Goal: Task Accomplishment & Management: Manage account settings

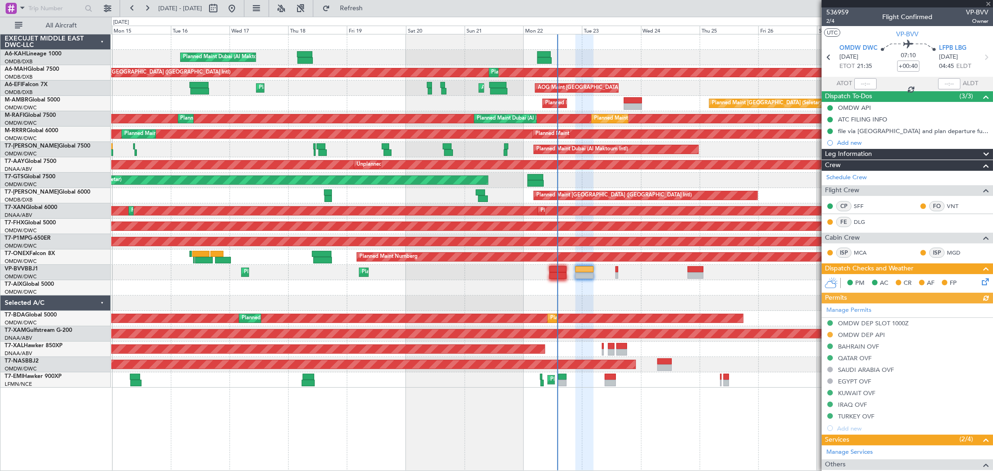
scroll to position [137, 0]
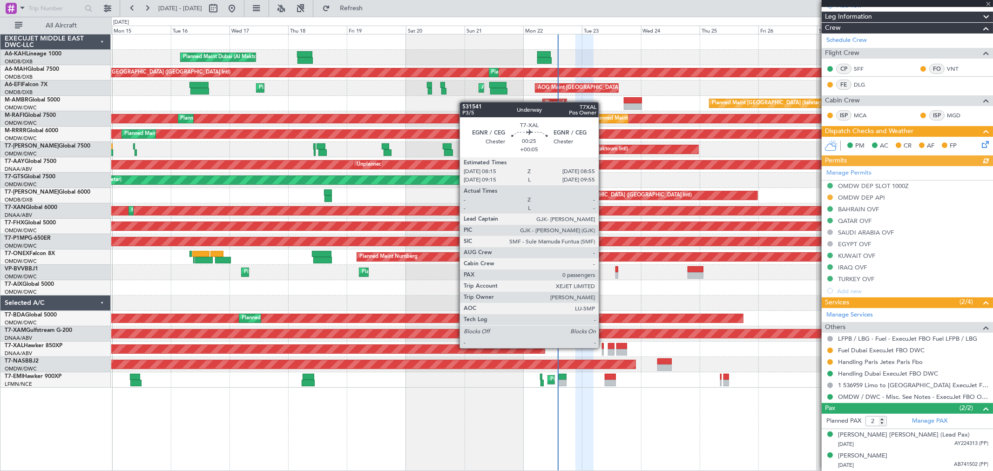
click at [603, 347] on div at bounding box center [603, 346] width 2 height 7
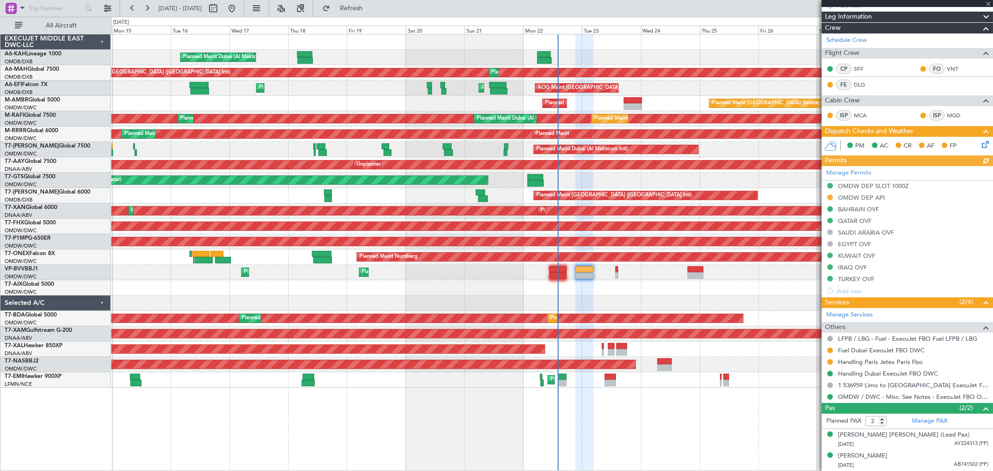
type input "+00:05"
type input "0"
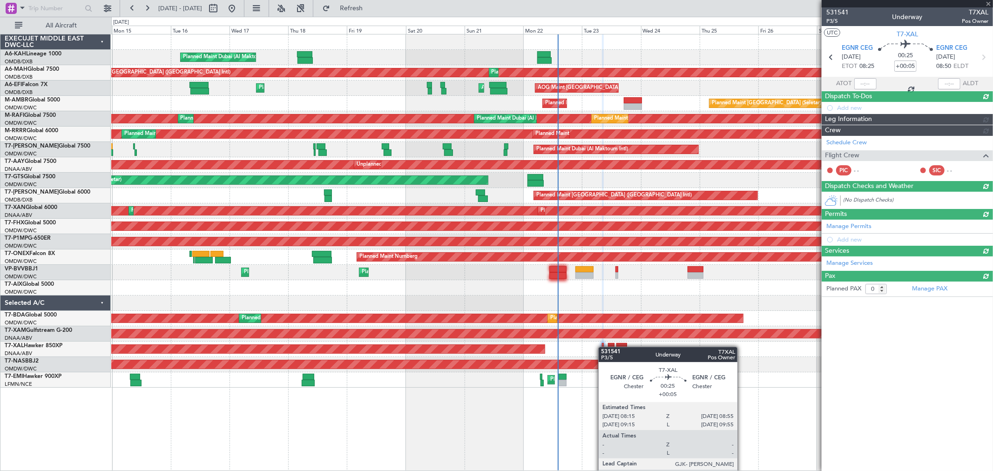
scroll to position [0, 0]
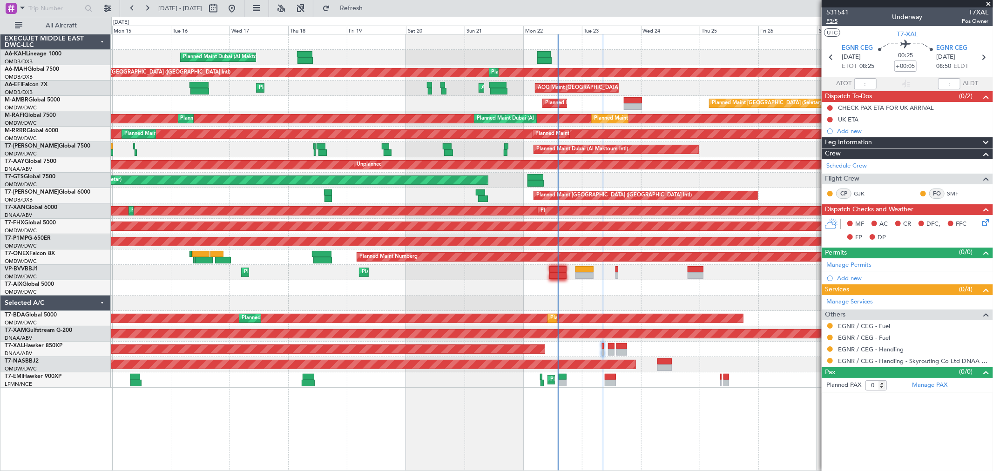
click at [832, 19] on span "P3/5" at bounding box center [837, 21] width 22 height 8
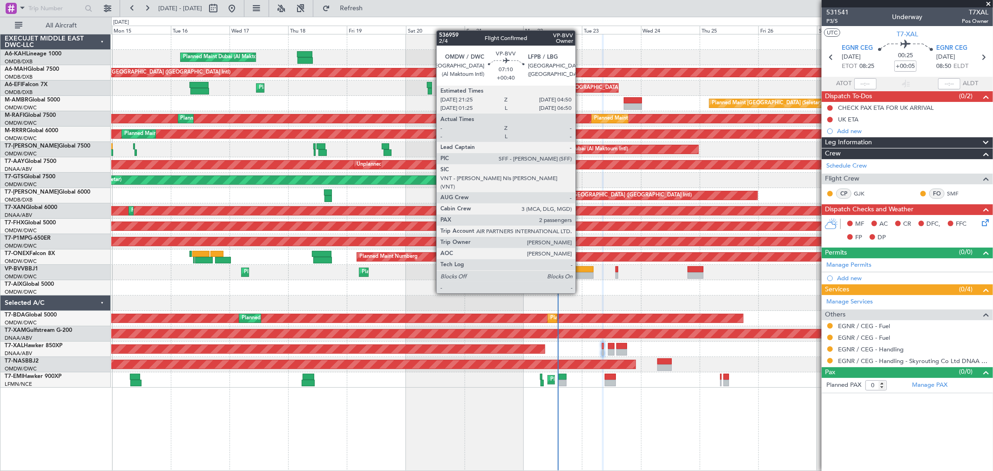
click at [580, 276] on div at bounding box center [584, 275] width 19 height 7
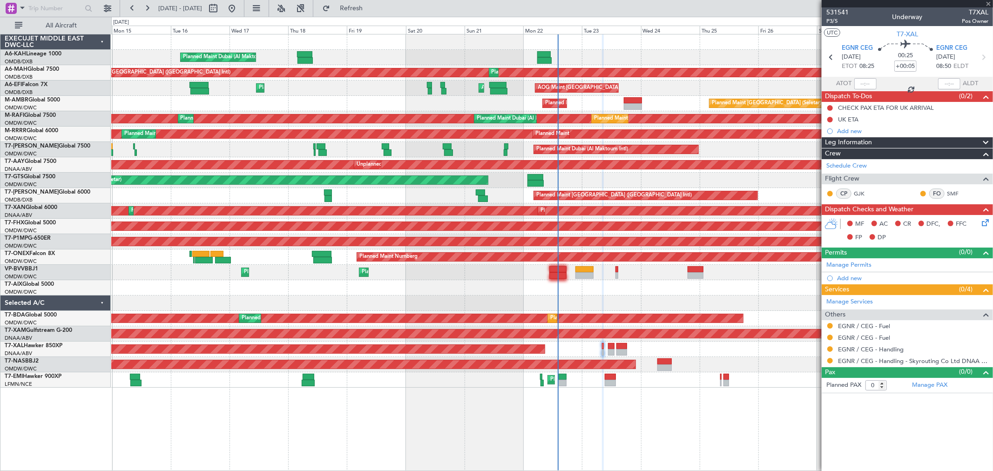
type input "+00:40"
type input "2"
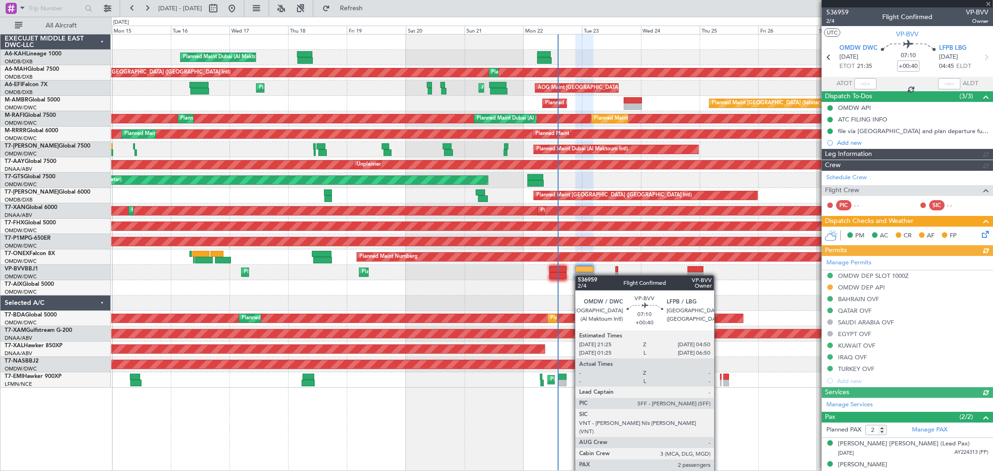
type input "[PERSON_NAME] (ANI)"
type input "7345"
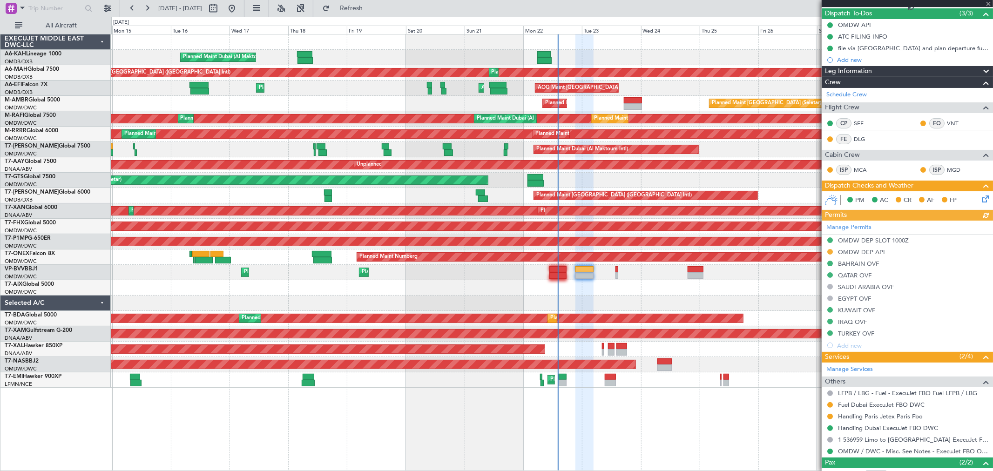
scroll to position [137, 0]
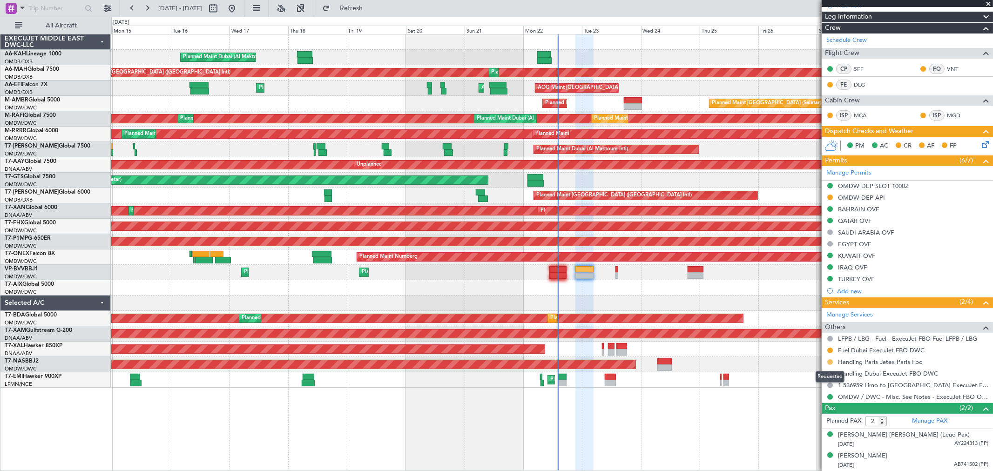
click at [830, 361] on button at bounding box center [830, 362] width 6 height 6
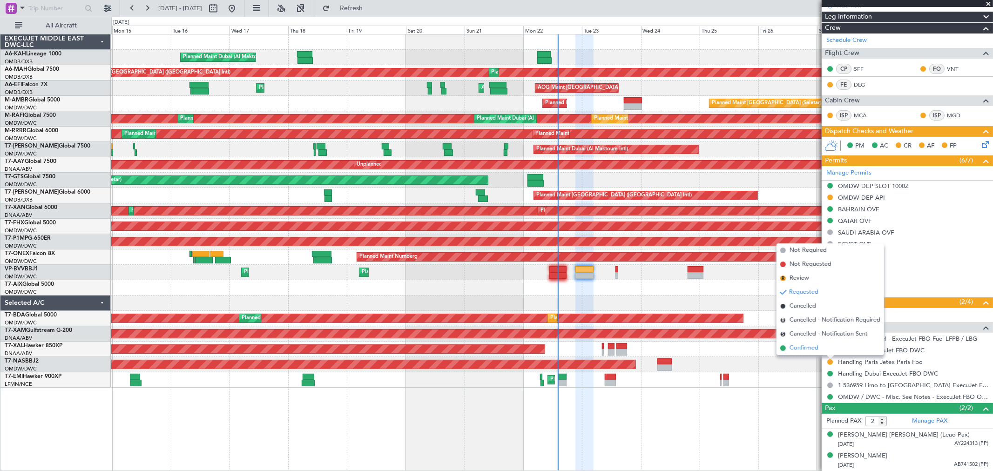
click at [809, 350] on span "Confirmed" at bounding box center [804, 348] width 29 height 9
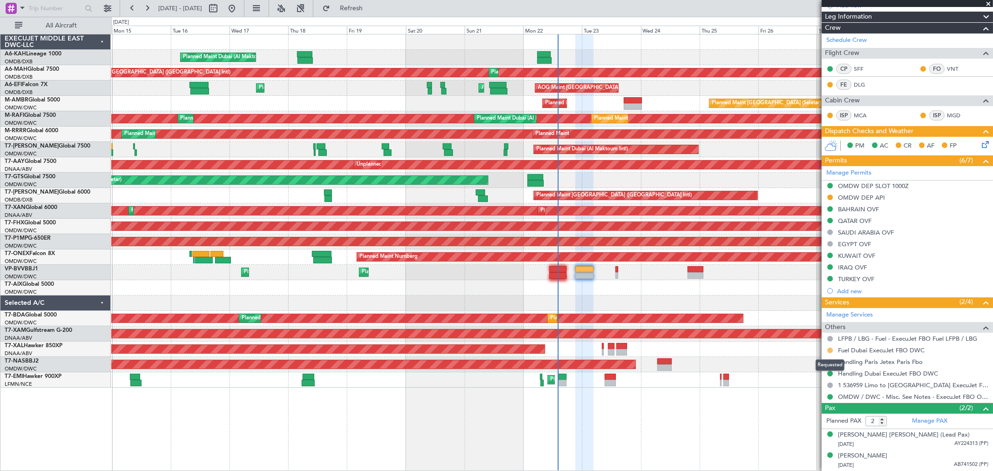
click at [830, 349] on button at bounding box center [830, 351] width 6 height 6
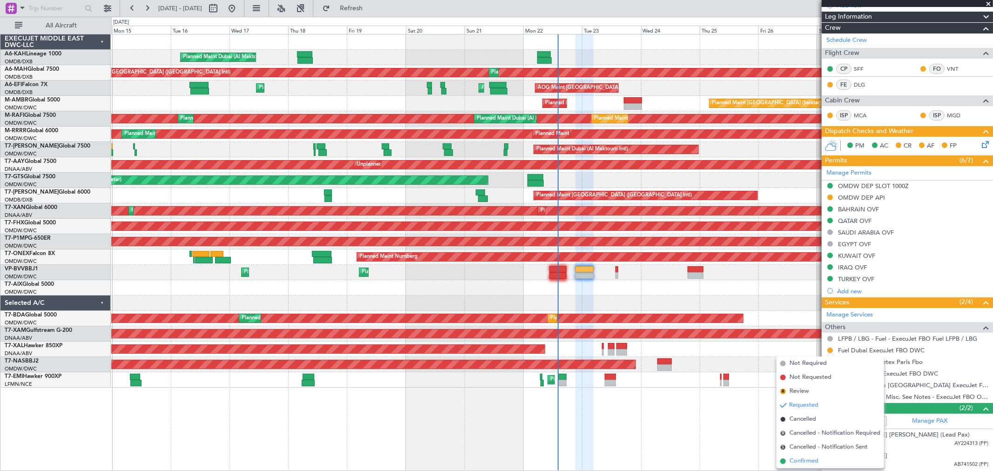
click at [817, 462] on span "Confirmed" at bounding box center [804, 461] width 29 height 9
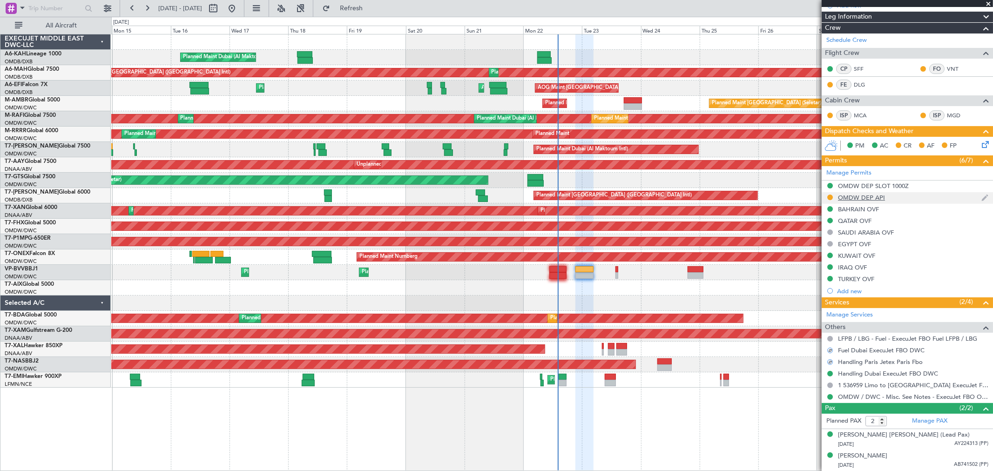
click at [863, 198] on div "OMDW DEP API" at bounding box center [861, 198] width 47 height 8
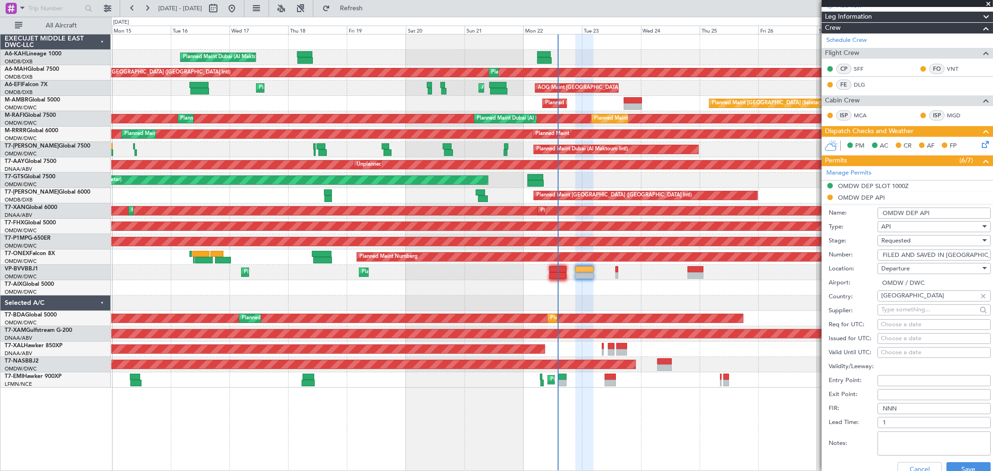
click at [898, 243] on span "Requested" at bounding box center [895, 240] width 29 height 8
drag, startPoint x: 904, startPoint y: 309, endPoint x: 928, endPoint y: 366, distance: 61.7
click at [903, 309] on span "Received OK" at bounding box center [930, 312] width 97 height 14
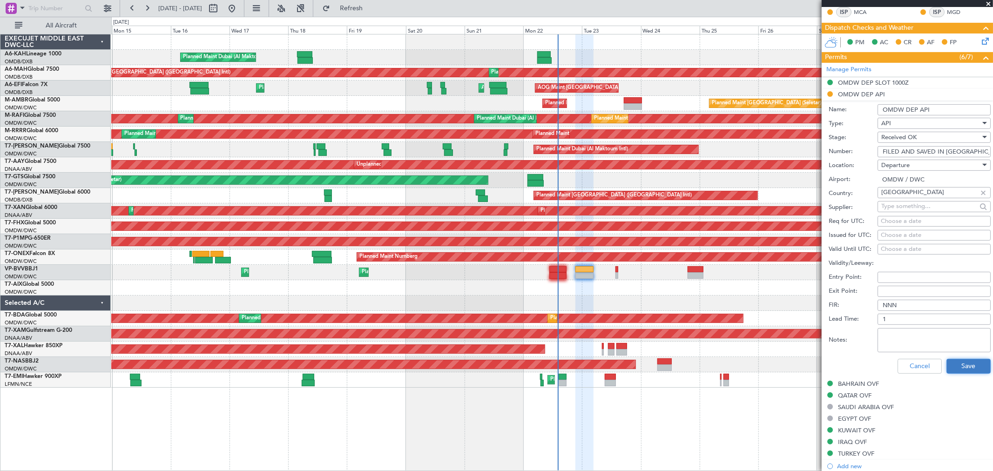
click at [951, 366] on button "Save" at bounding box center [968, 366] width 44 height 15
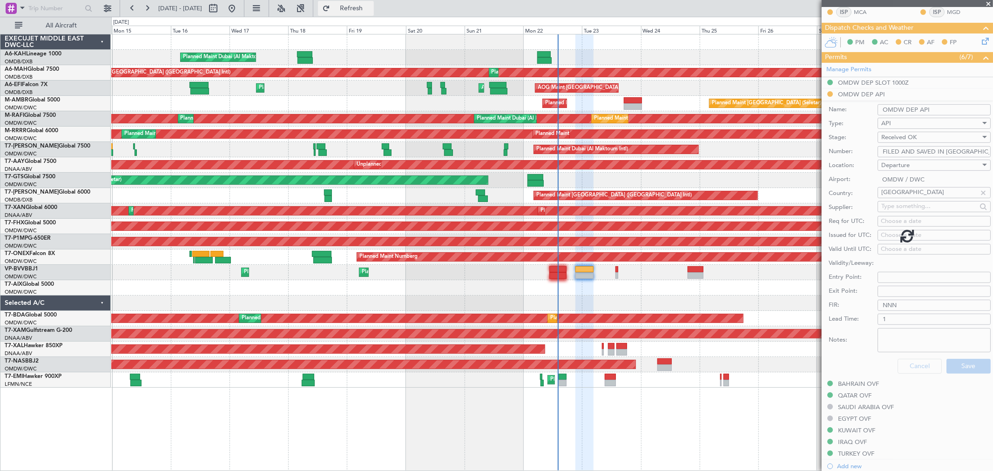
scroll to position [137, 0]
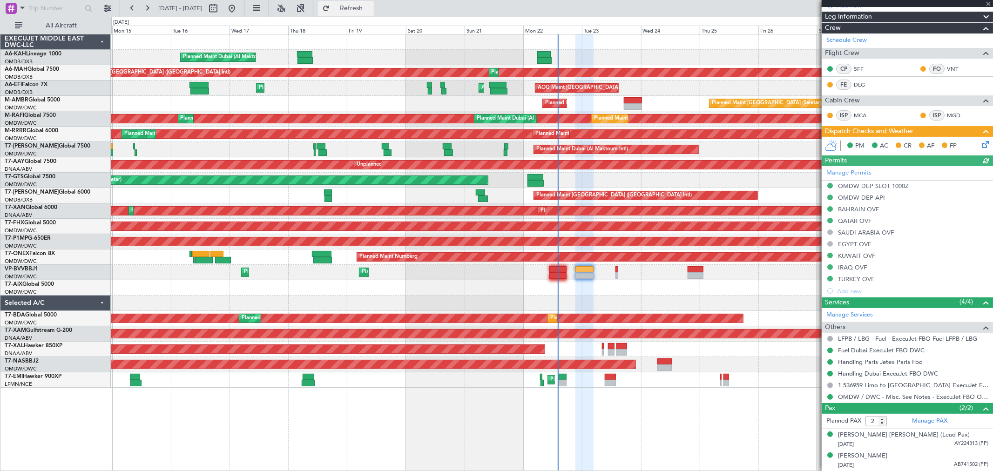
type input "[PERSON_NAME] (ANI)"
type input "7345"
type input "[PERSON_NAME] (ANI)"
type input "7345"
type input "[PERSON_NAME] (ANI)"
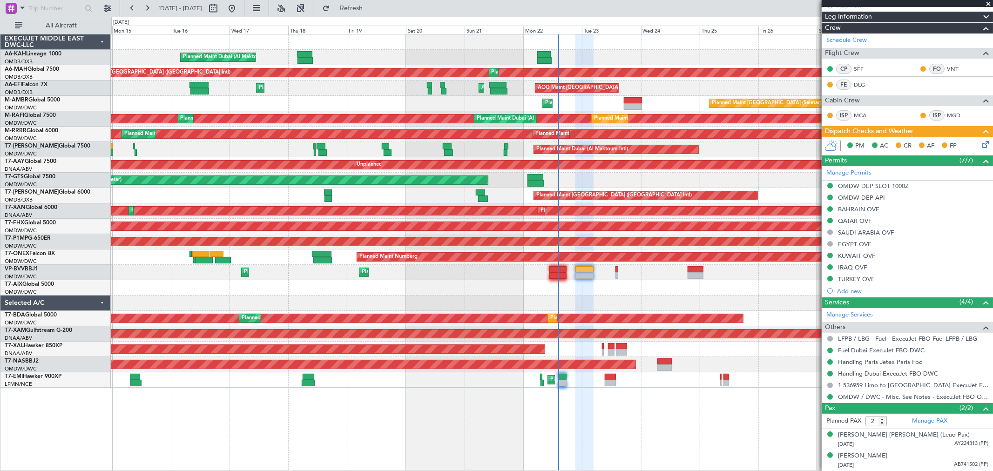
type input "7345"
type input "[PERSON_NAME] (ANI)"
type input "7345"
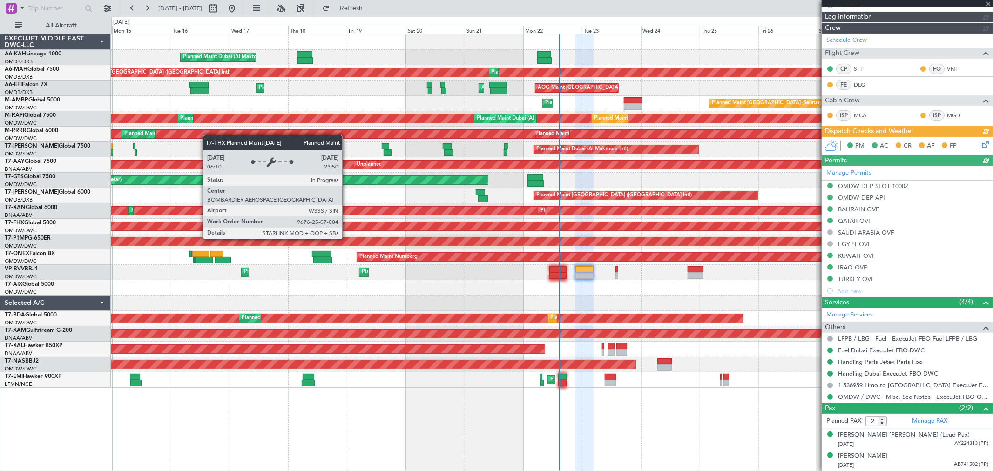
type input "[PERSON_NAME] (ANI)"
type input "7345"
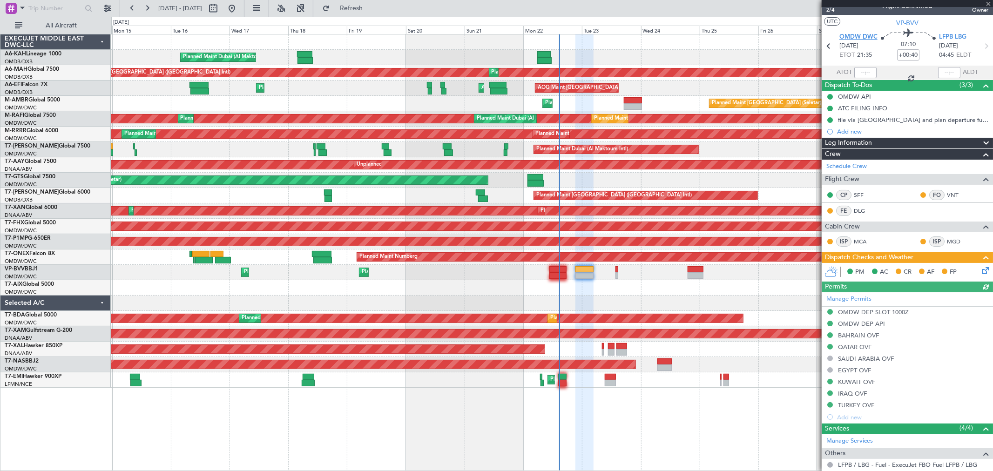
scroll to position [0, 0]
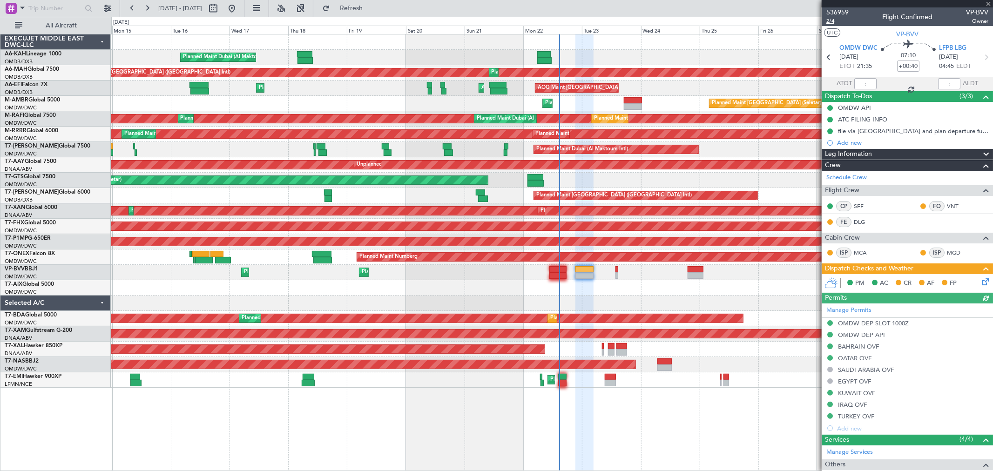
click at [832, 21] on span "2/4" at bounding box center [837, 21] width 22 height 8
type input "[PERSON_NAME] (ANI)"
type input "7345"
click at [902, 64] on input "+00:40" at bounding box center [908, 66] width 22 height 11
type input "+00:35"
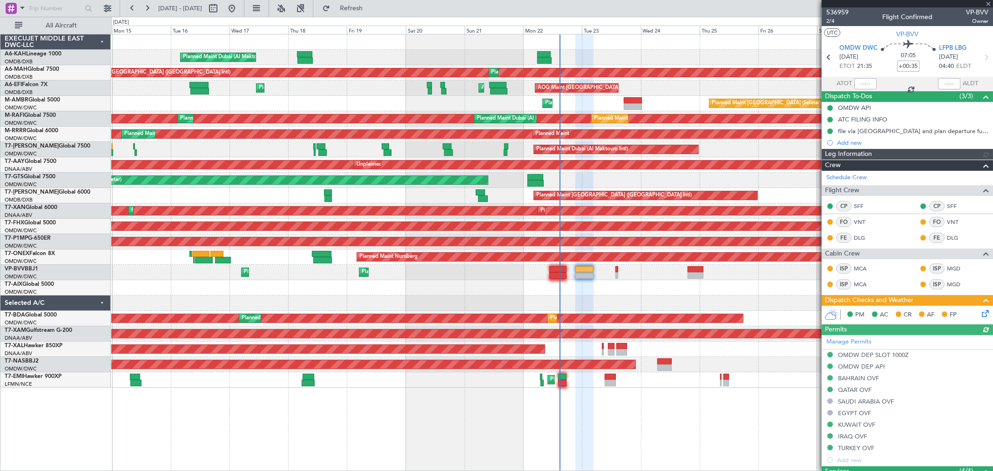
type input "[PERSON_NAME] (ANI)"
type input "7345"
click at [864, 340] on link "Manage Permits" at bounding box center [848, 342] width 45 height 9
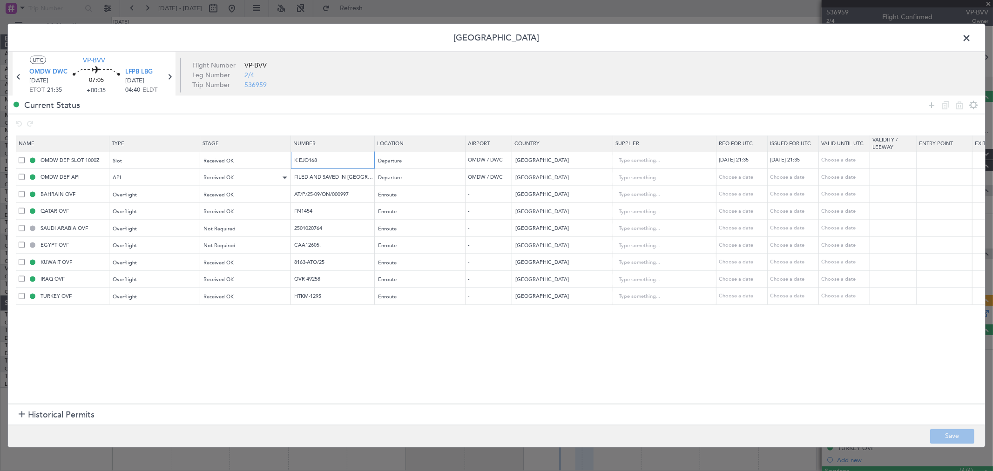
drag, startPoint x: 309, startPoint y: 168, endPoint x: 247, endPoint y: 175, distance: 61.8
click at [247, 173] on table "Name Type Stage Number Location Airport Country Supplier Req For Utc Issued For…" at bounding box center [610, 219] width 1188 height 169
drag, startPoint x: 320, startPoint y: 207, endPoint x: 263, endPoint y: 213, distance: 56.7
click at [263, 213] on tr "QATAR OVF Overflight Received OK FN1454 Enroute - [GEOGRAPHIC_DATA] Choose a da…" at bounding box center [610, 211] width 1188 height 17
drag, startPoint x: 336, startPoint y: 279, endPoint x: 277, endPoint y: 282, distance: 59.2
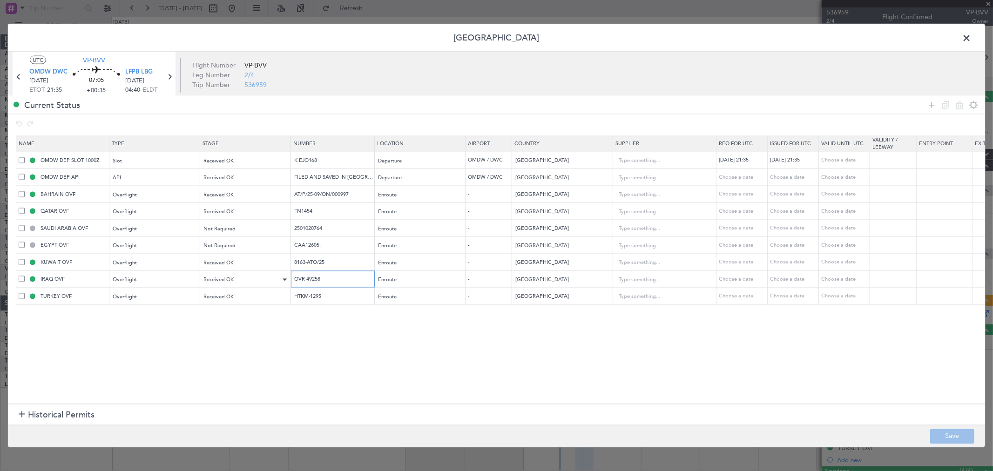
click at [277, 282] on tr "IRAQ OVF Overflight Received OK OVR 49258 Enroute - [GEOGRAPHIC_DATA] Choose a …" at bounding box center [610, 278] width 1188 height 17
click at [971, 36] on span at bounding box center [971, 40] width 0 height 19
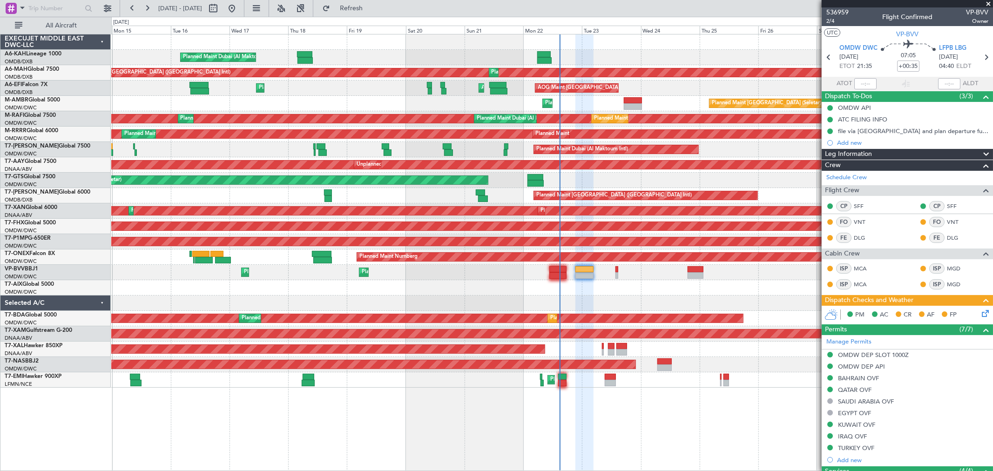
click at [984, 6] on span at bounding box center [988, 4] width 9 height 8
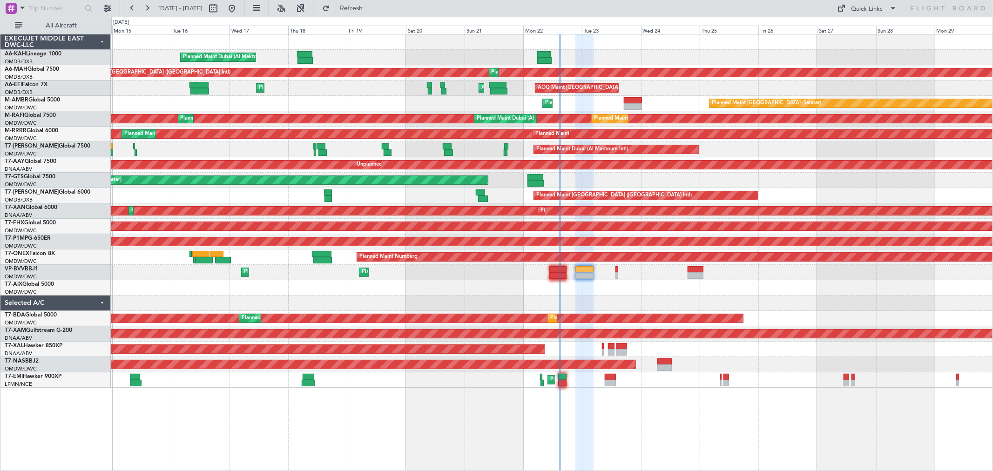
type input "0"
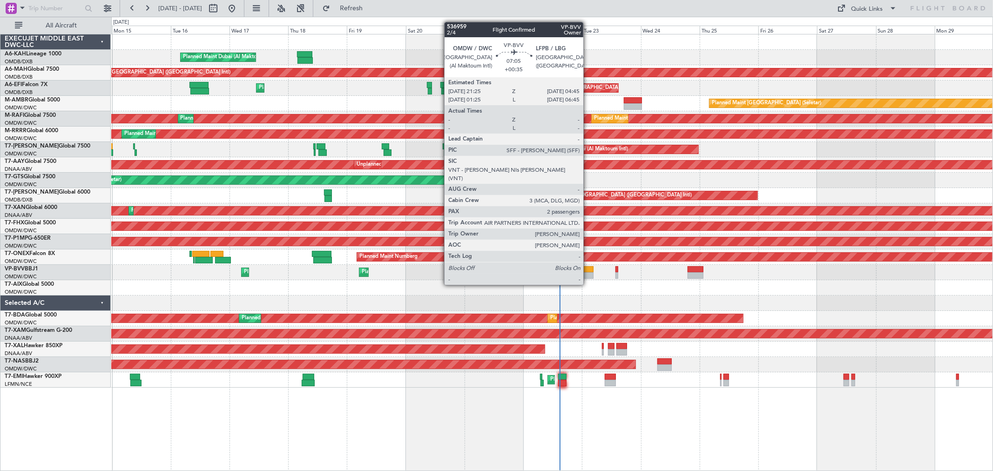
click at [588, 266] on div at bounding box center [584, 269] width 18 height 7
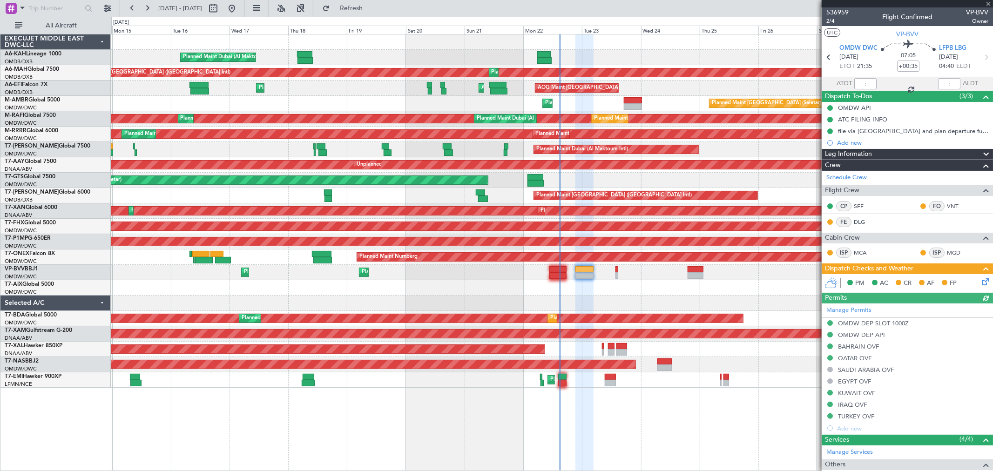
type input "[PERSON_NAME] (ANI)"
type input "7345"
click at [866, 47] on span "OMDW DWC" at bounding box center [858, 48] width 38 height 9
type input "[PERSON_NAME] ([PERSON_NAME])"
type input "7351"
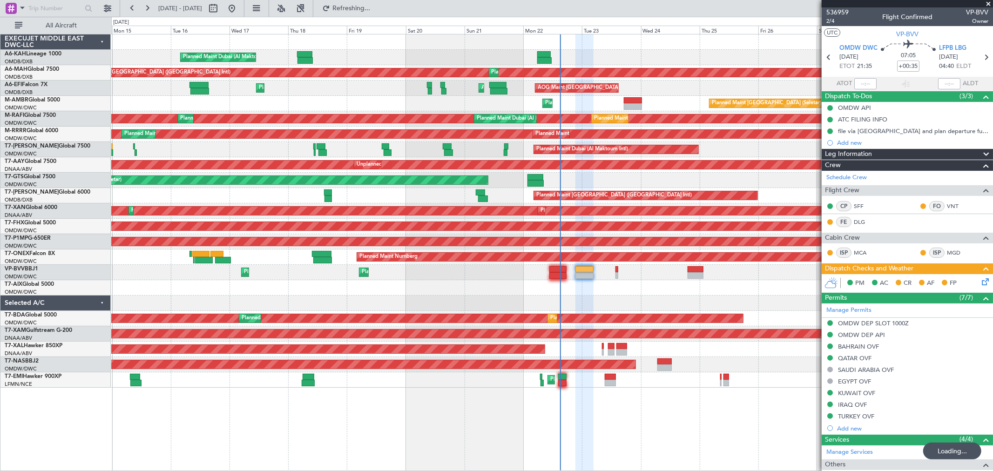
click at [980, 280] on icon at bounding box center [983, 280] width 7 height 7
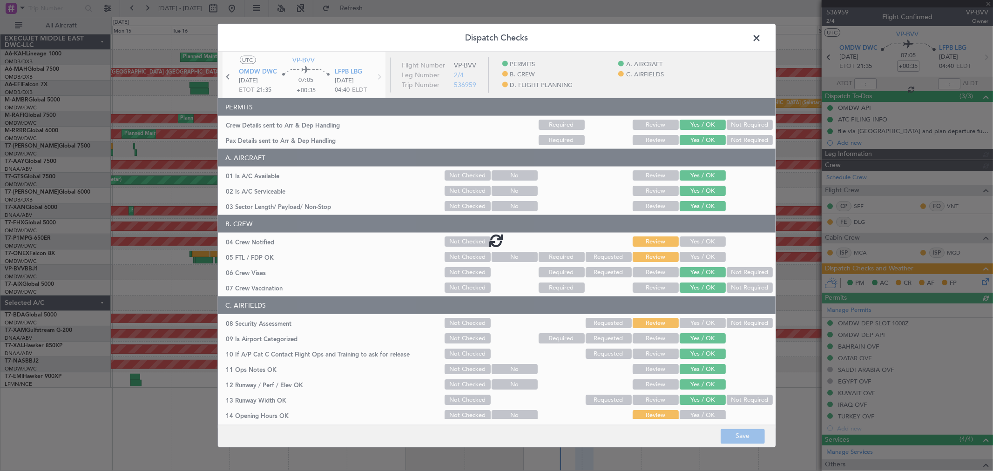
type input "[PERSON_NAME] ([PERSON_NAME])"
type input "7351"
click at [701, 234] on div at bounding box center [497, 240] width 558 height 377
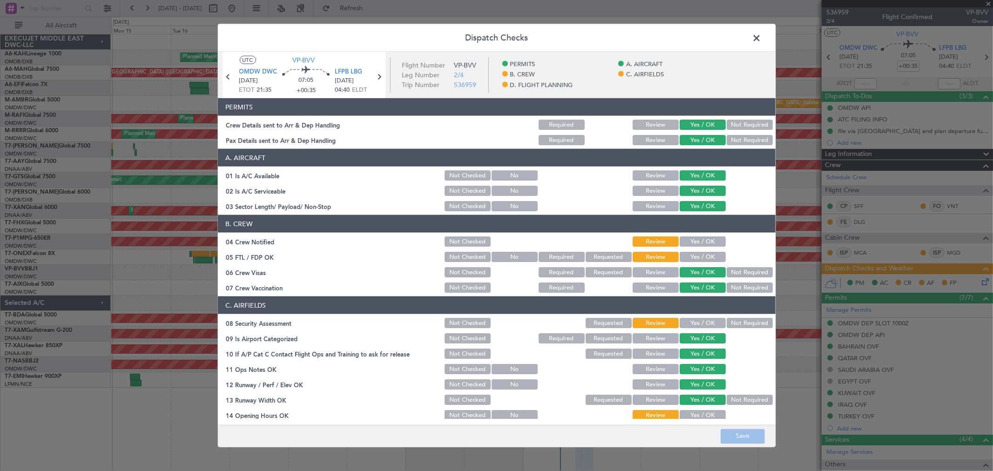
click at [695, 238] on button "Yes / OK" at bounding box center [703, 241] width 46 height 10
click at [697, 257] on button "Yes / OK" at bounding box center [703, 257] width 46 height 10
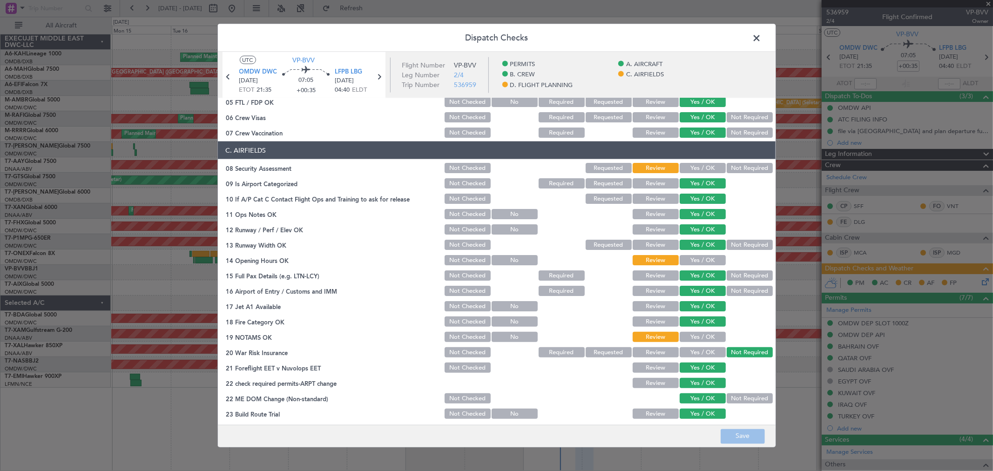
click at [704, 169] on button "Yes / OK" at bounding box center [703, 168] width 46 height 10
click at [691, 263] on button "Yes / OK" at bounding box center [703, 260] width 46 height 10
click at [695, 332] on button "Yes / OK" at bounding box center [703, 337] width 46 height 10
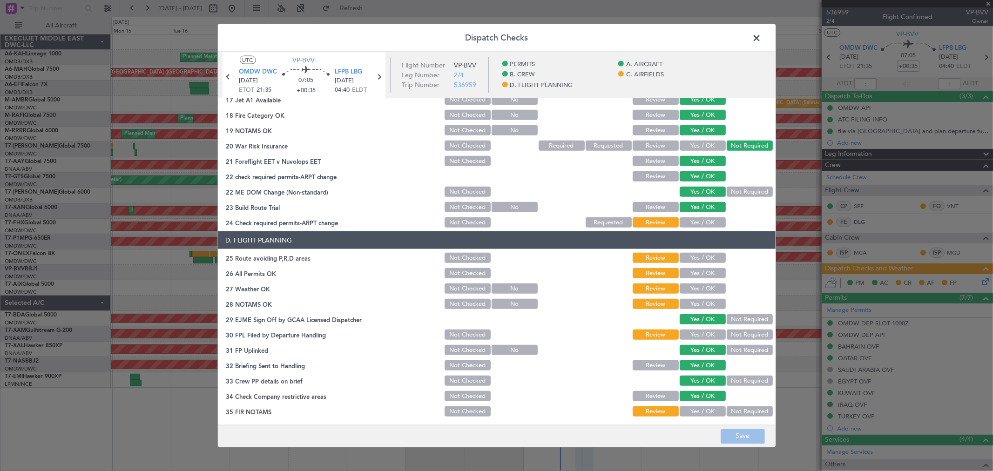
scroll to position [362, 0]
drag, startPoint x: 696, startPoint y: 215, endPoint x: 695, endPoint y: 222, distance: 7.5
click at [696, 216] on div "Yes / OK" at bounding box center [701, 222] width 47 height 13
click at [698, 220] on button "Yes / OK" at bounding box center [703, 222] width 46 height 10
click at [702, 249] on section "D. FLIGHT PLANNING 25 Route avoiding P,R,D areas Not Checked Review Yes / OK 26…" at bounding box center [497, 324] width 558 height 187
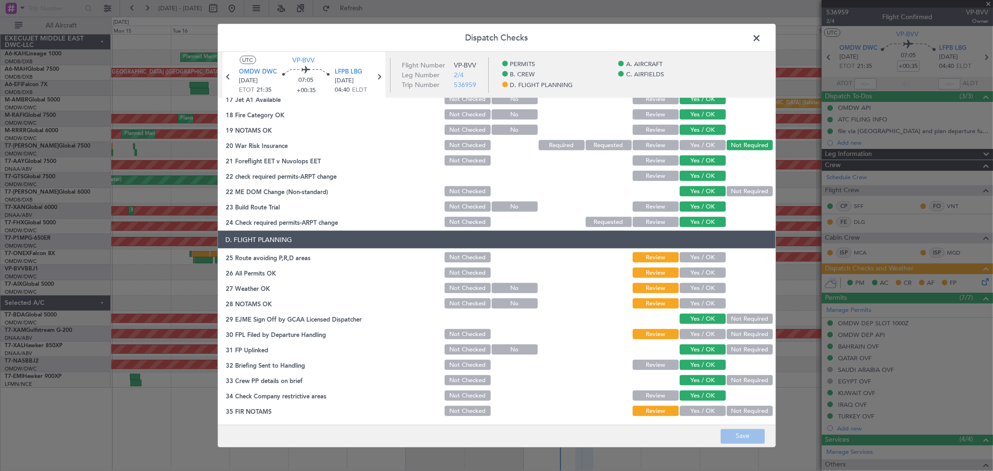
click at [698, 258] on button "Yes / OK" at bounding box center [703, 257] width 46 height 10
click at [700, 270] on button "Yes / OK" at bounding box center [703, 273] width 46 height 10
click at [699, 287] on button "Yes / OK" at bounding box center [703, 288] width 46 height 10
click at [695, 304] on button "Yes / OK" at bounding box center [703, 303] width 46 height 10
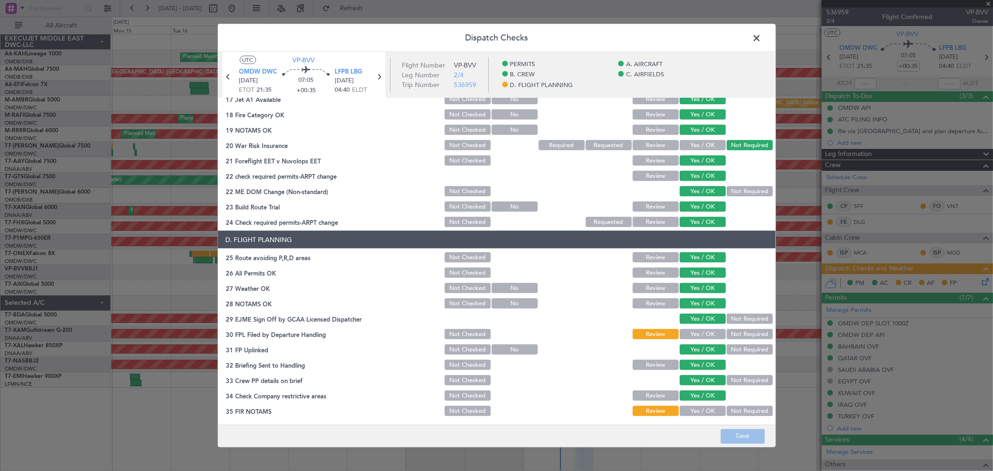
drag, startPoint x: 700, startPoint y: 336, endPoint x: 694, endPoint y: 355, distance: 20.3
click at [699, 336] on button "Yes / OK" at bounding box center [703, 334] width 46 height 10
click at [689, 405] on div "Yes / OK" at bounding box center [701, 411] width 47 height 13
click at [693, 412] on button "Yes / OK" at bounding box center [703, 411] width 46 height 10
click at [756, 444] on footer "Save" at bounding box center [497, 436] width 558 height 22
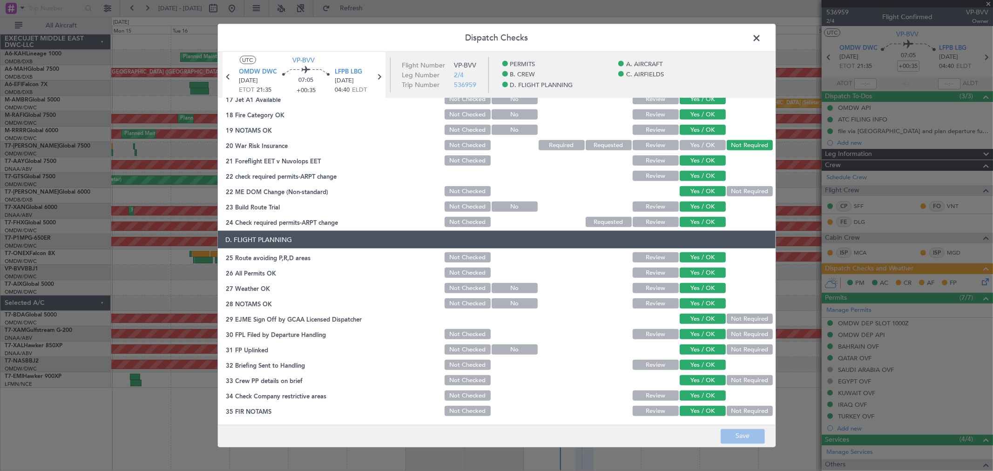
drag, startPoint x: 761, startPoint y: 47, endPoint x: 759, endPoint y: 40, distance: 6.8
click at [759, 43] on div "Dispatch Checks UTC VP-BVV OMDW DWC [DATE] ETOT 21:35 07:05 +00:35 LFPB LBG [DA…" at bounding box center [496, 236] width 559 height 424
click at [762, 37] on span at bounding box center [762, 40] width 0 height 19
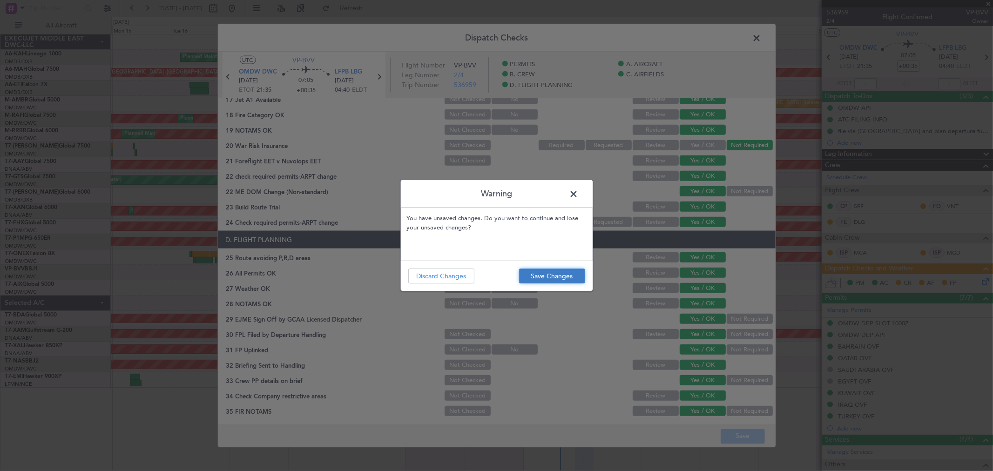
click at [551, 280] on button "Save Changes" at bounding box center [552, 276] width 66 height 15
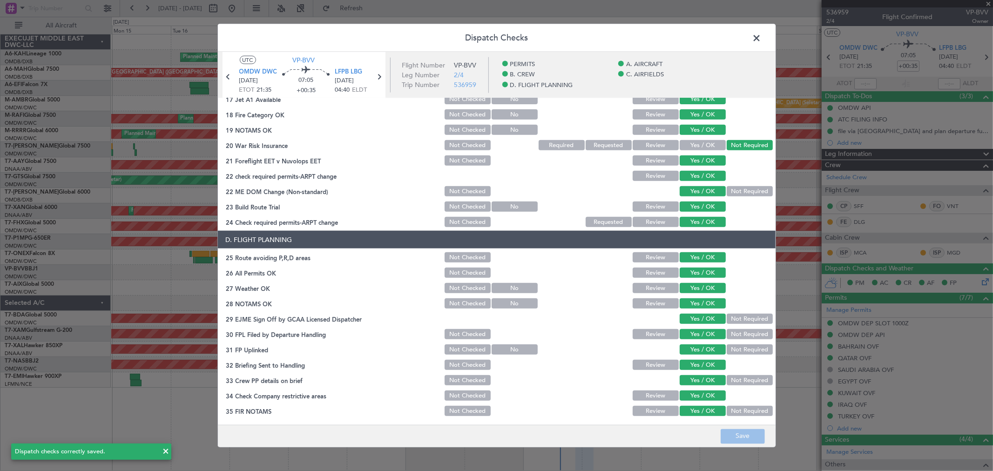
click at [762, 35] on span at bounding box center [762, 40] width 0 height 19
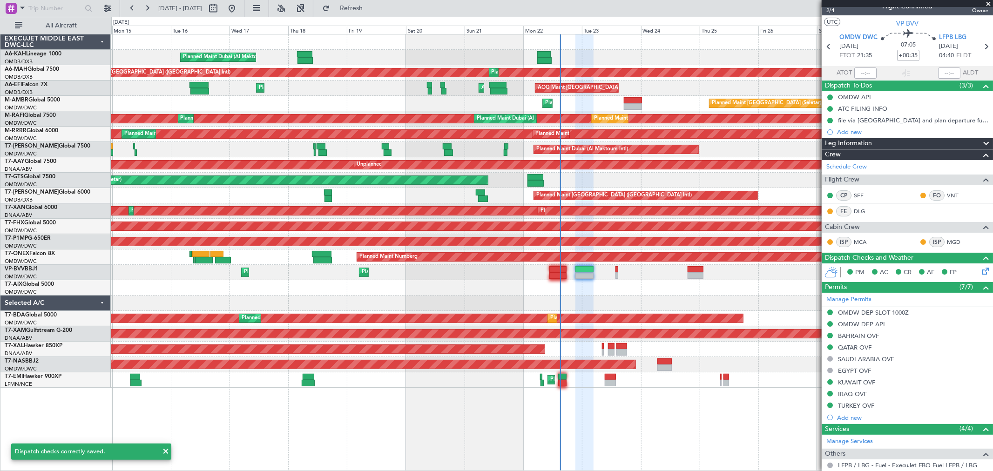
scroll to position [0, 0]
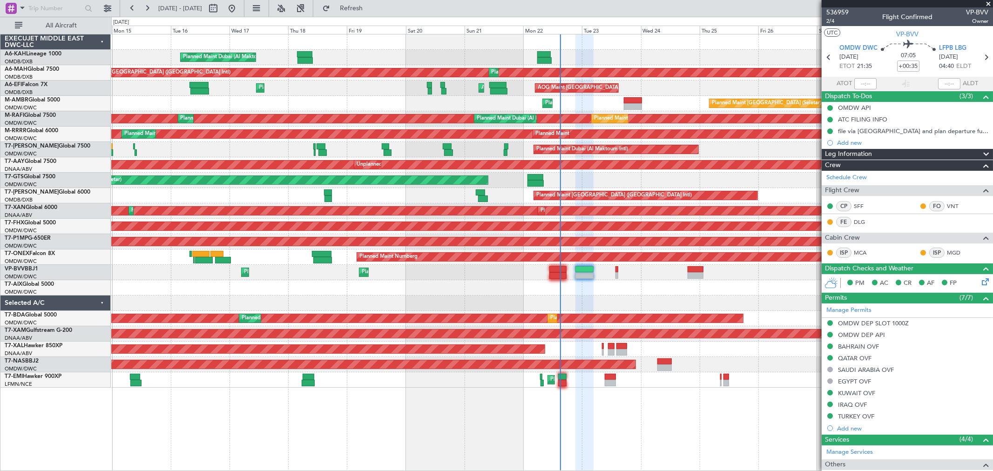
click at [989, 0] on span at bounding box center [988, 4] width 9 height 8
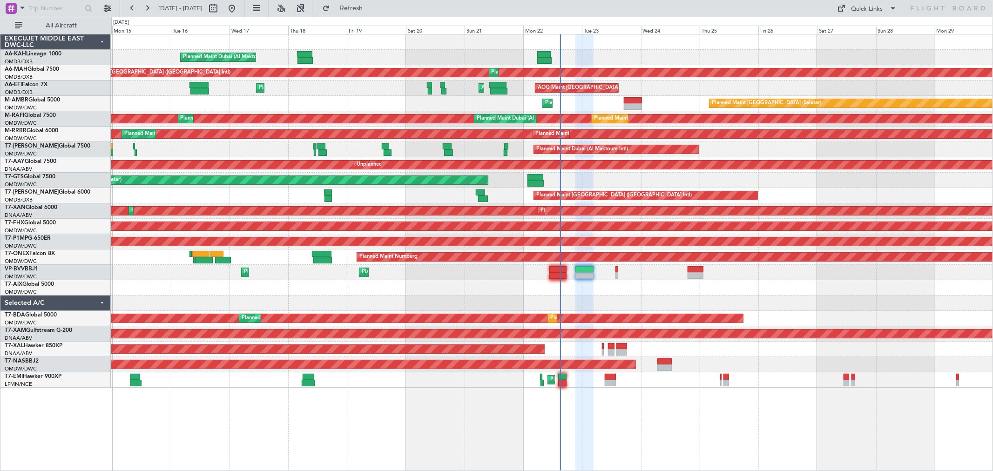
type input "0"
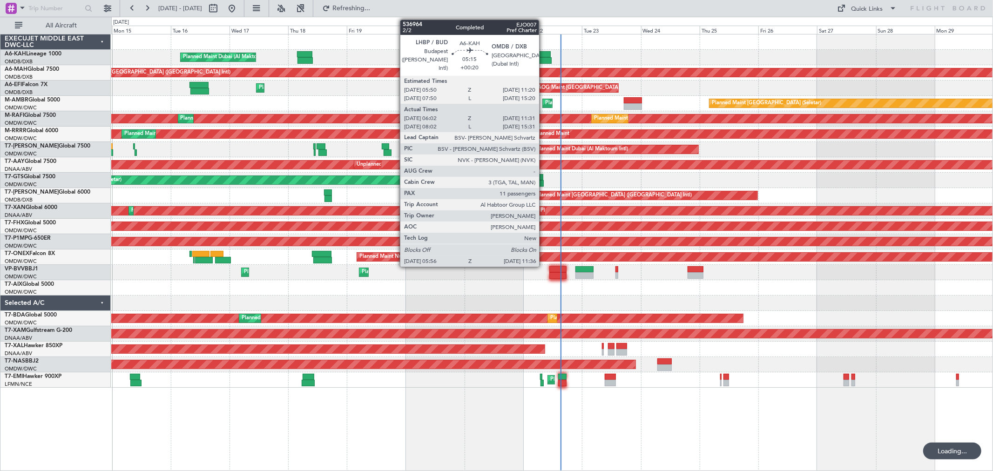
click at [544, 62] on div at bounding box center [544, 60] width 14 height 7
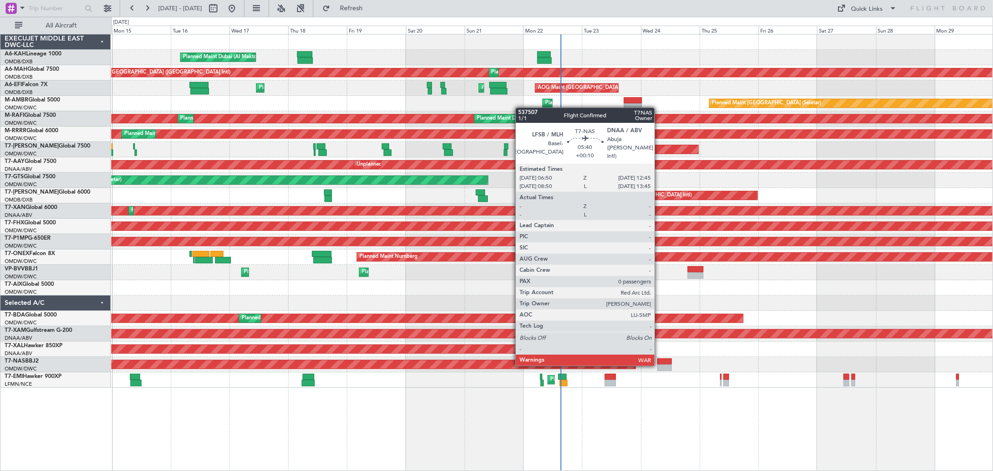
click at [661, 365] on div at bounding box center [664, 368] width 15 height 7
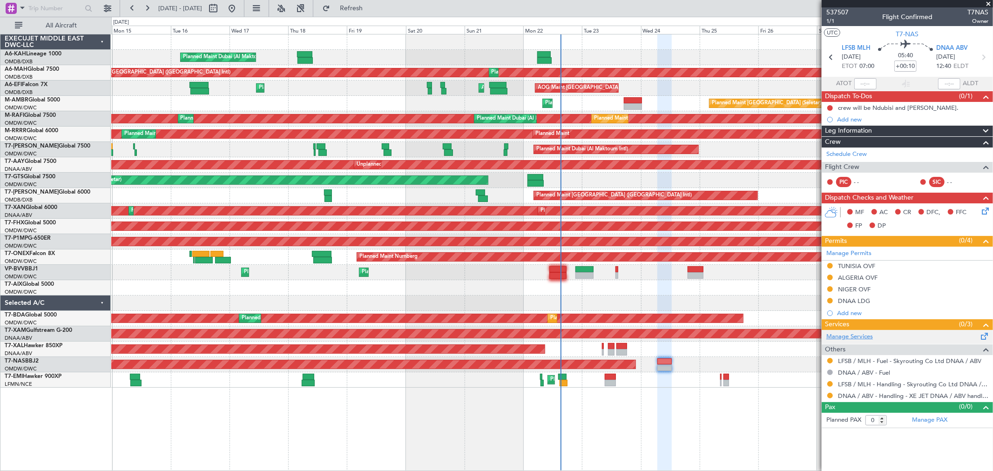
click at [851, 338] on link "Manage Services" at bounding box center [849, 336] width 47 height 9
click at [931, 384] on link "LFSB / MLH - Handling - Skyrouting Co Ltd DNAA / ABV" at bounding box center [913, 384] width 150 height 8
click at [374, 13] on button "Refresh" at bounding box center [346, 8] width 56 height 15
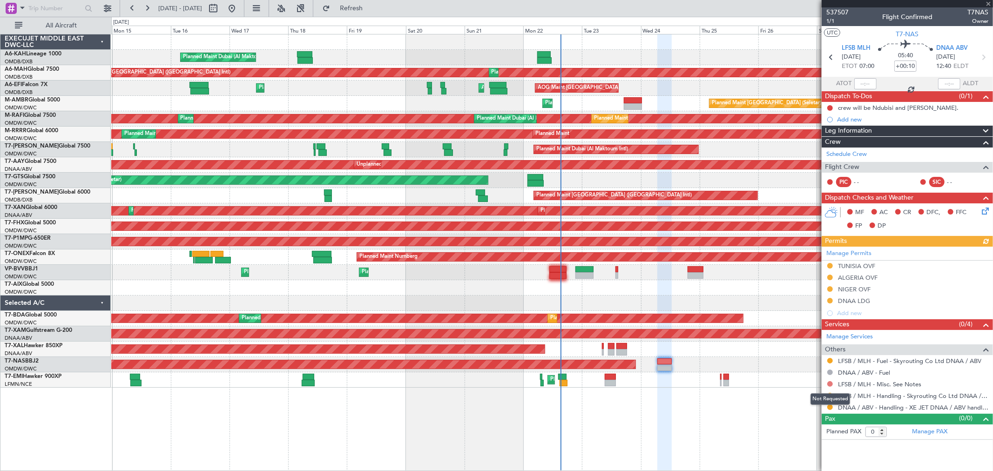
click at [830, 381] on button at bounding box center [830, 384] width 6 height 6
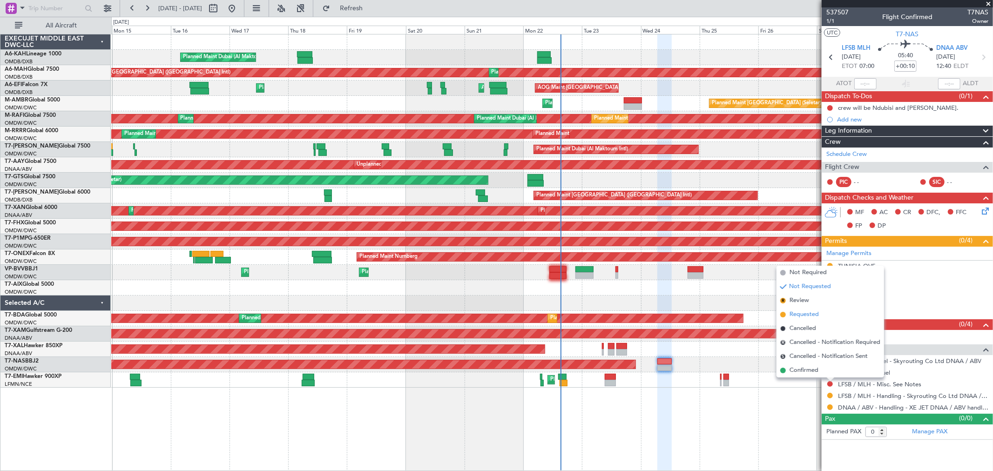
click at [799, 309] on li "Requested" at bounding box center [830, 315] width 108 height 14
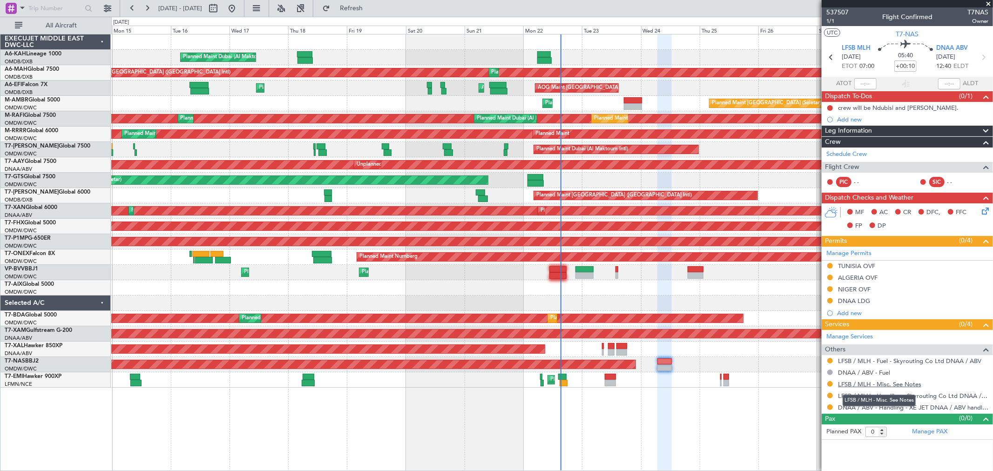
click at [878, 385] on link "LFSB / MLH - Misc. See Notes" at bounding box center [879, 384] width 83 height 8
click at [374, 10] on button "Refresh" at bounding box center [346, 8] width 56 height 15
click at [830, 383] on button at bounding box center [830, 384] width 6 height 6
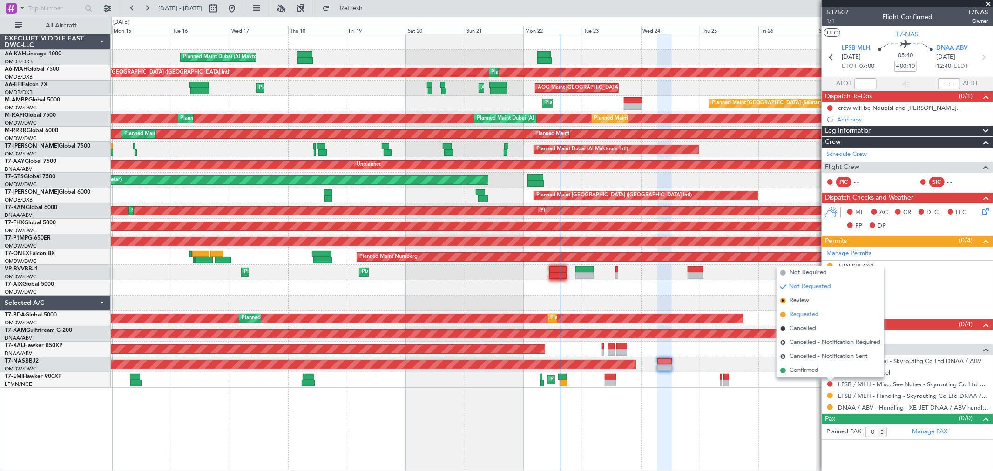
click at [808, 311] on span "Requested" at bounding box center [804, 314] width 29 height 9
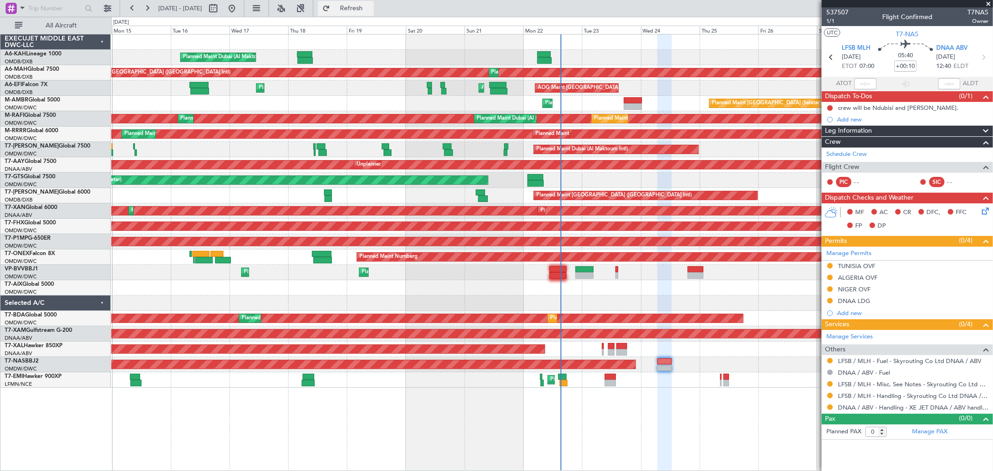
click at [371, 7] on span "Refresh" at bounding box center [351, 8] width 39 height 7
click at [986, 1] on span at bounding box center [988, 4] width 9 height 8
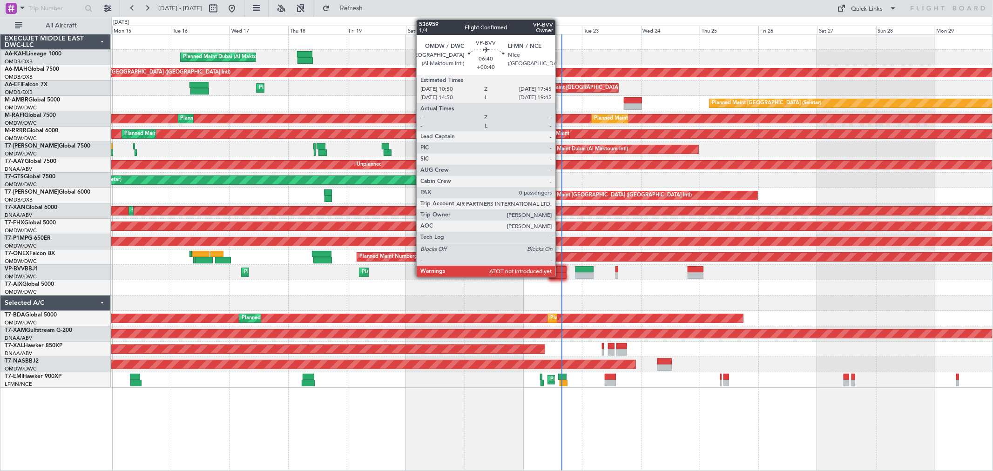
click at [560, 272] on div at bounding box center [557, 275] width 17 height 7
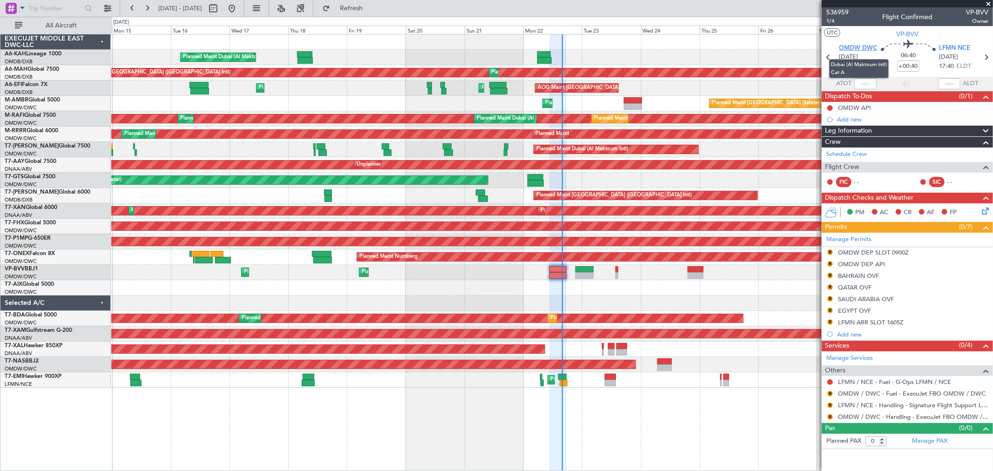
click at [862, 47] on span "OMDW DWC" at bounding box center [858, 48] width 38 height 9
